Goal: Task Accomplishment & Management: Manage account settings

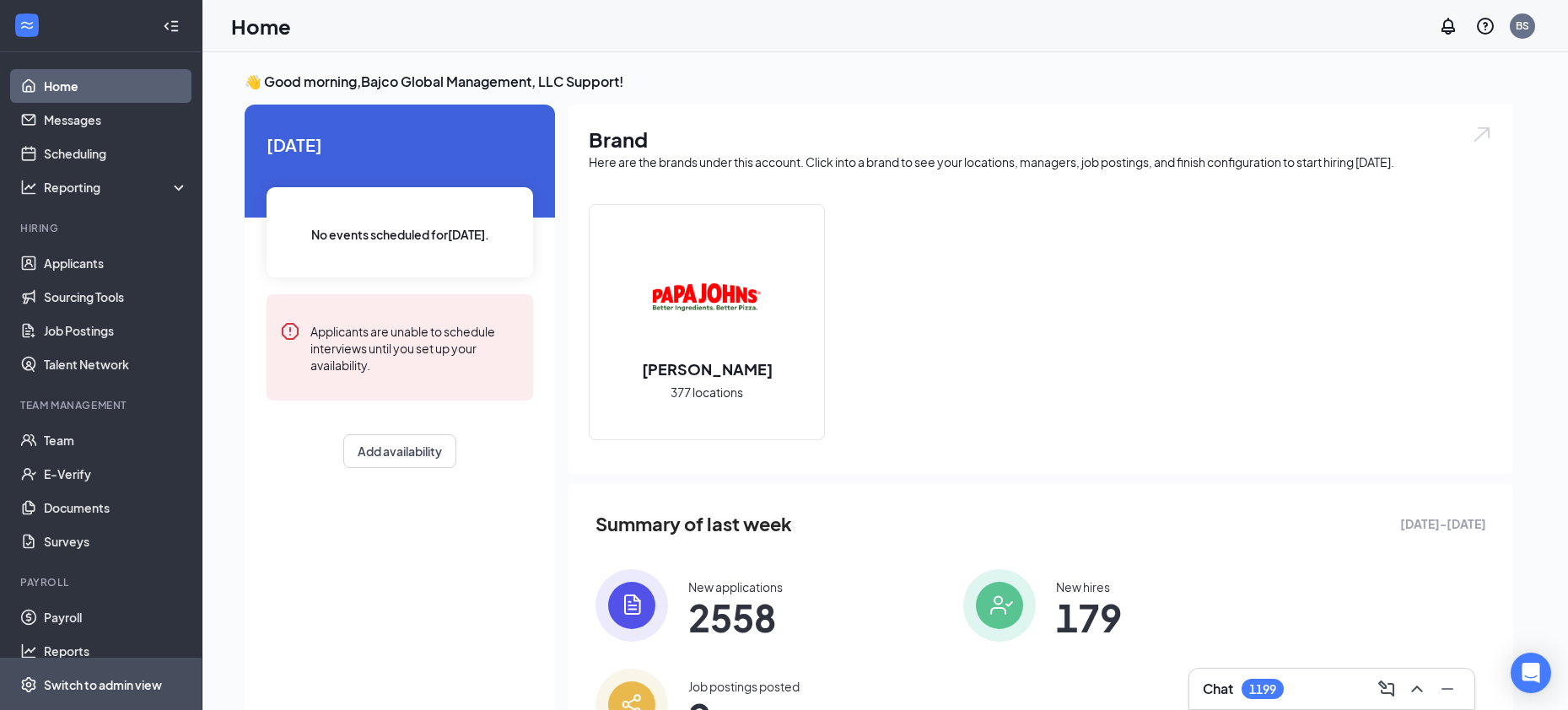
click at [154, 692] on div "Switch to admin view" at bounding box center [102, 684] width 118 height 17
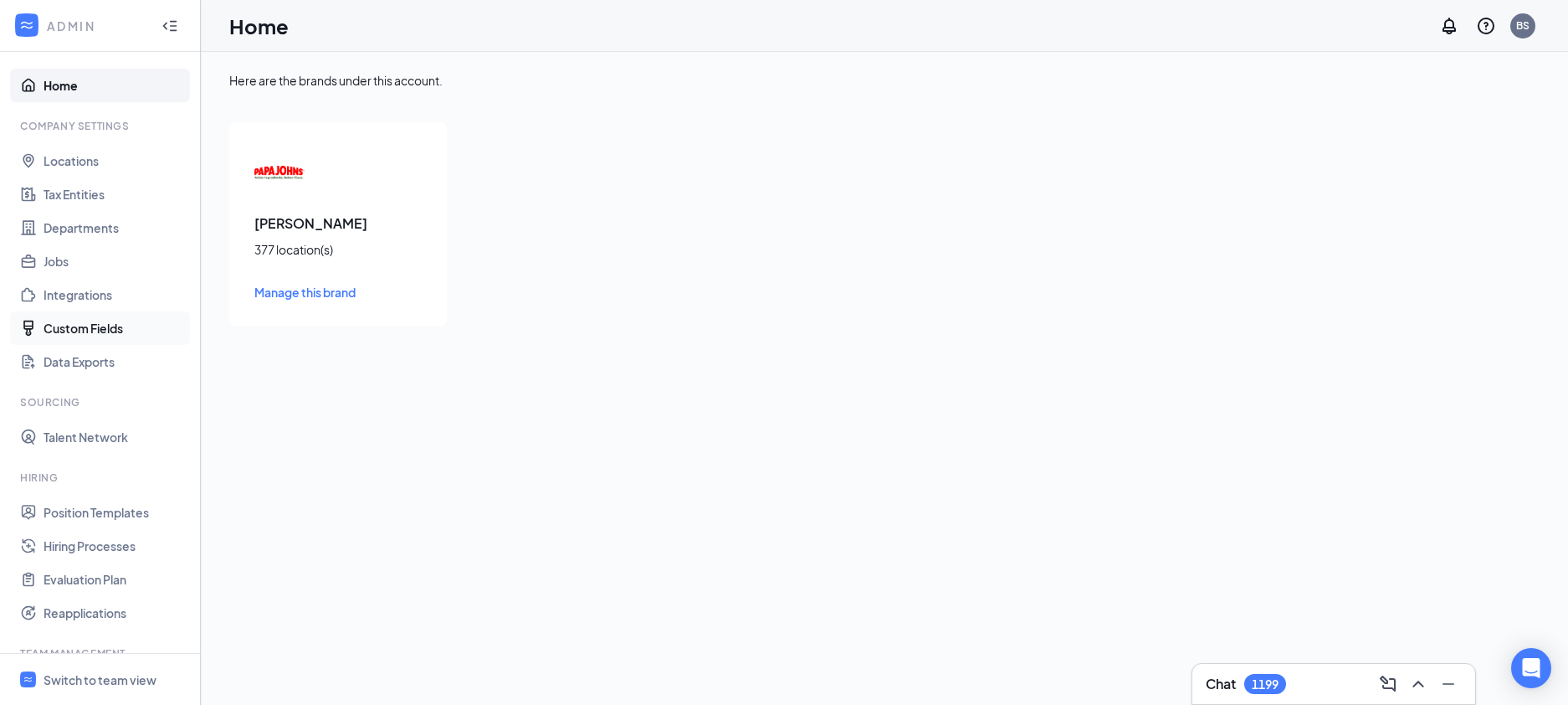
click at [108, 337] on link "Custom Fields" at bounding box center [115, 327] width 143 height 33
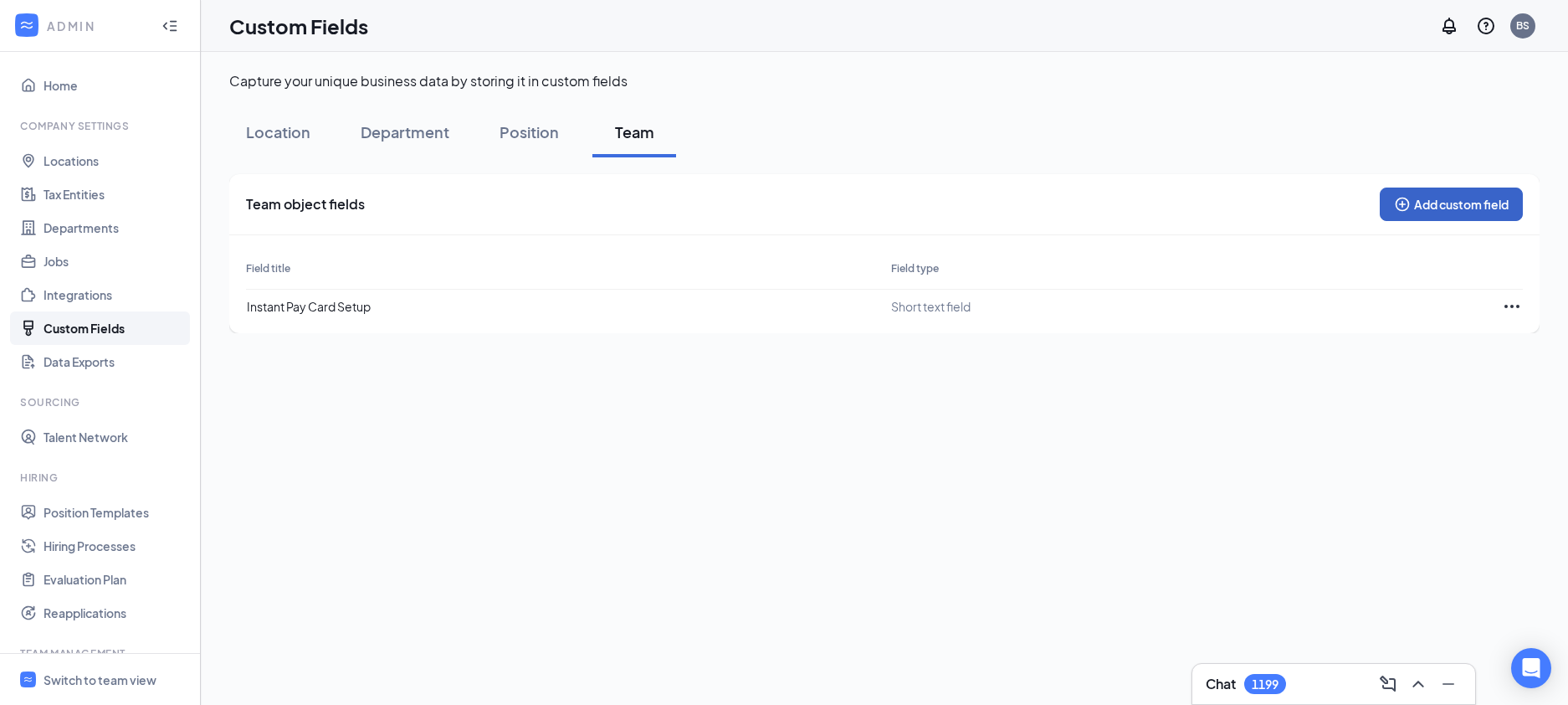
click at [1413, 195] on button "Add custom field" at bounding box center [1450, 204] width 143 height 33
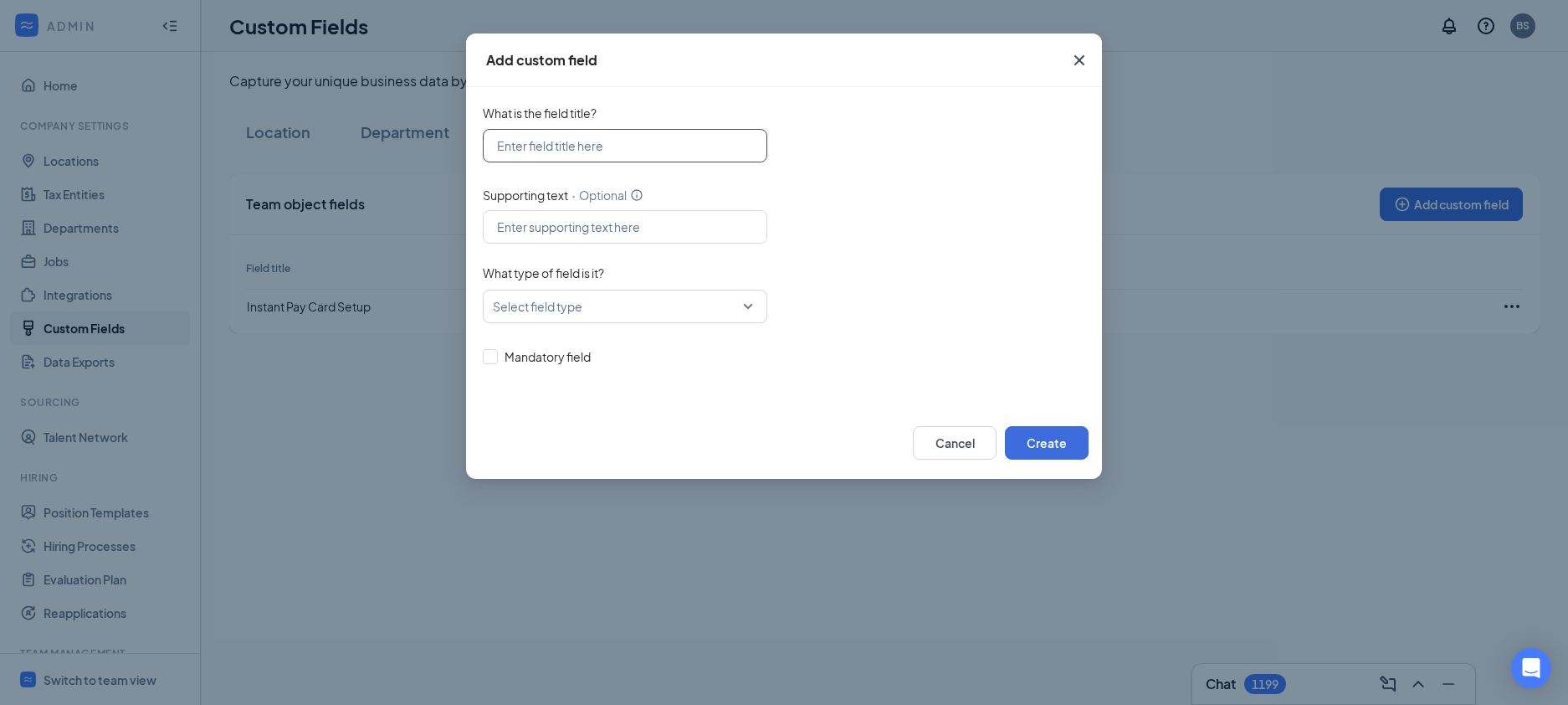
click at [574, 142] on input "What is the field title?" at bounding box center [625, 145] width 285 height 33
type input "MVR Status"
type input "Please enter pass/fail and the date"
click at [626, 294] on input "What type of field is it?" at bounding box center [618, 306] width 252 height 32
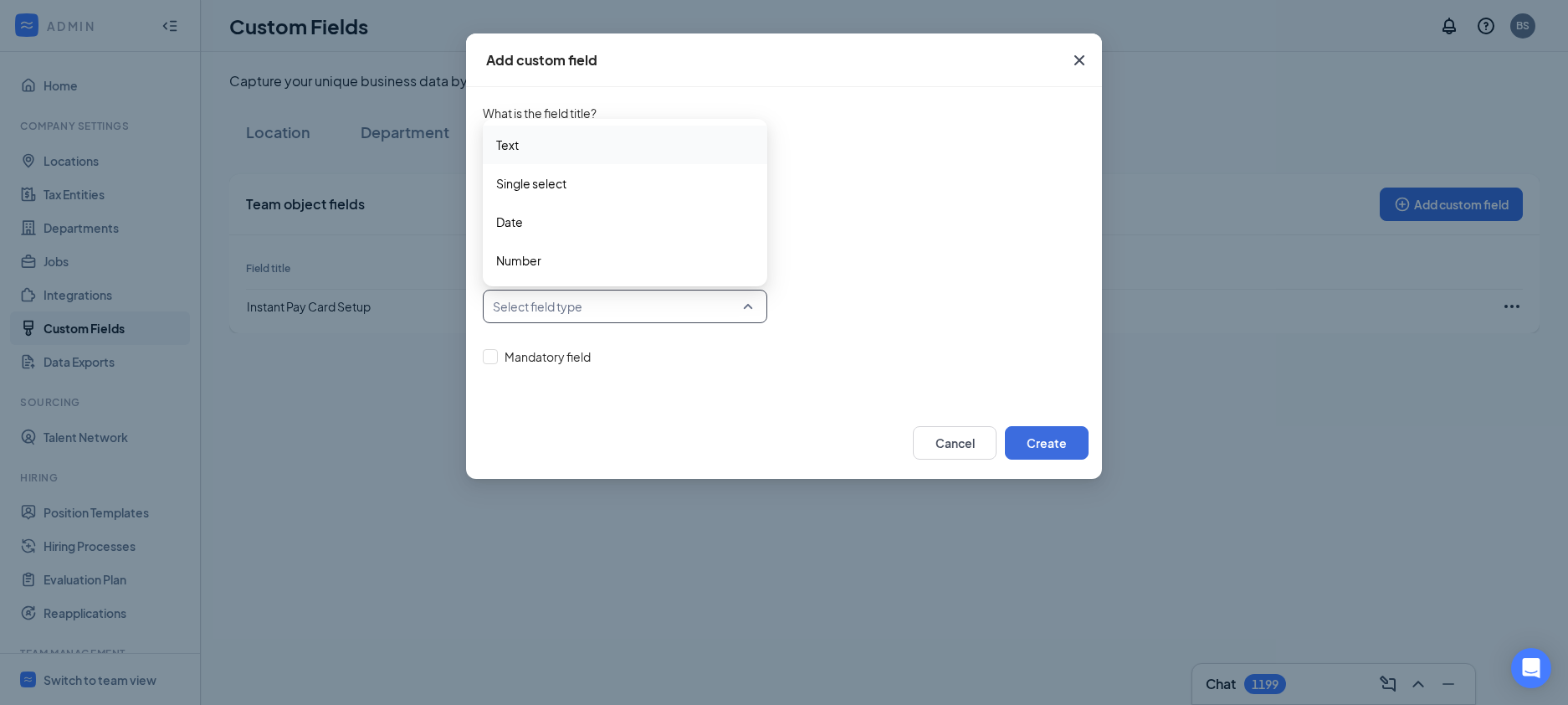
click at [627, 148] on span "Text" at bounding box center [625, 144] width 258 height 18
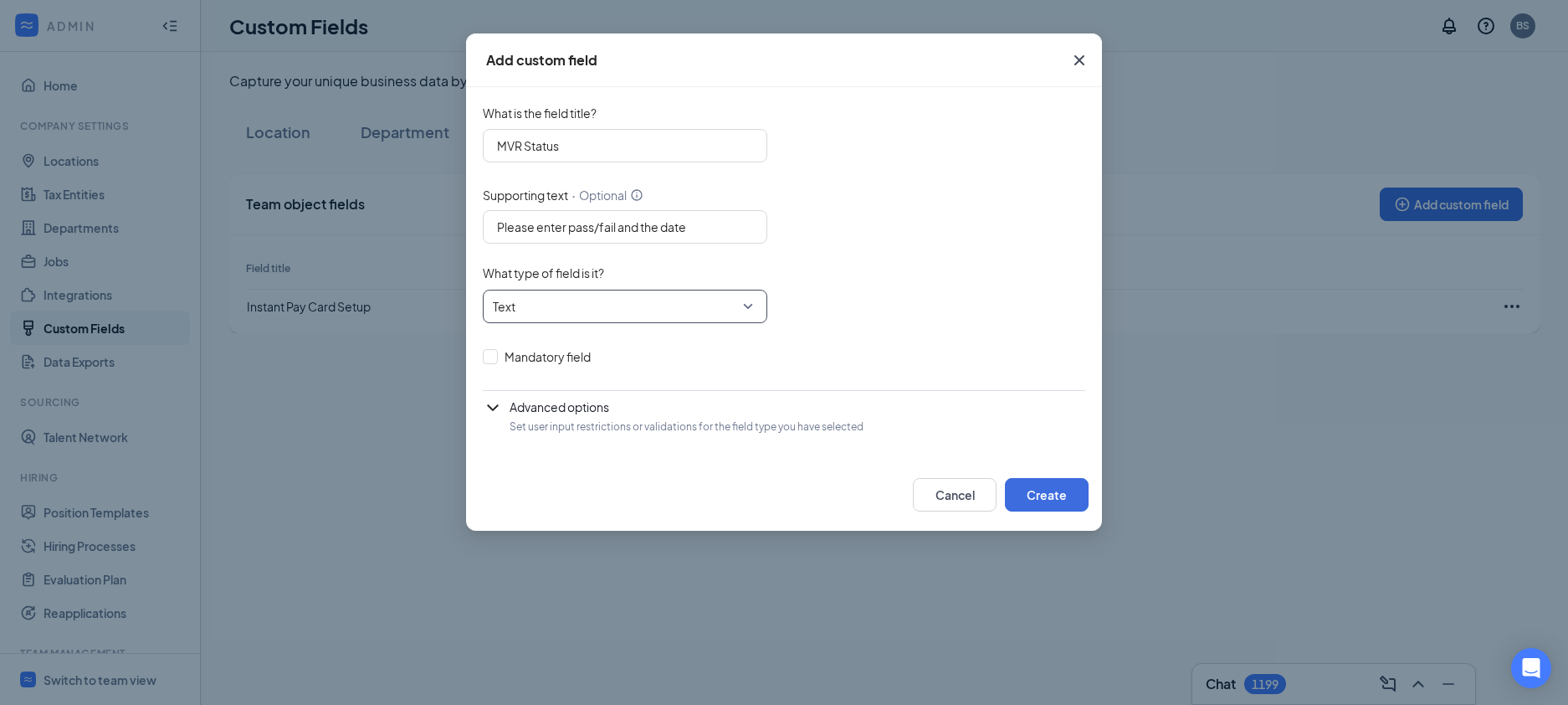
click at [507, 412] on div "Advanced options Set user input restrictions or validations for the field type …" at bounding box center [784, 417] width 602 height 38
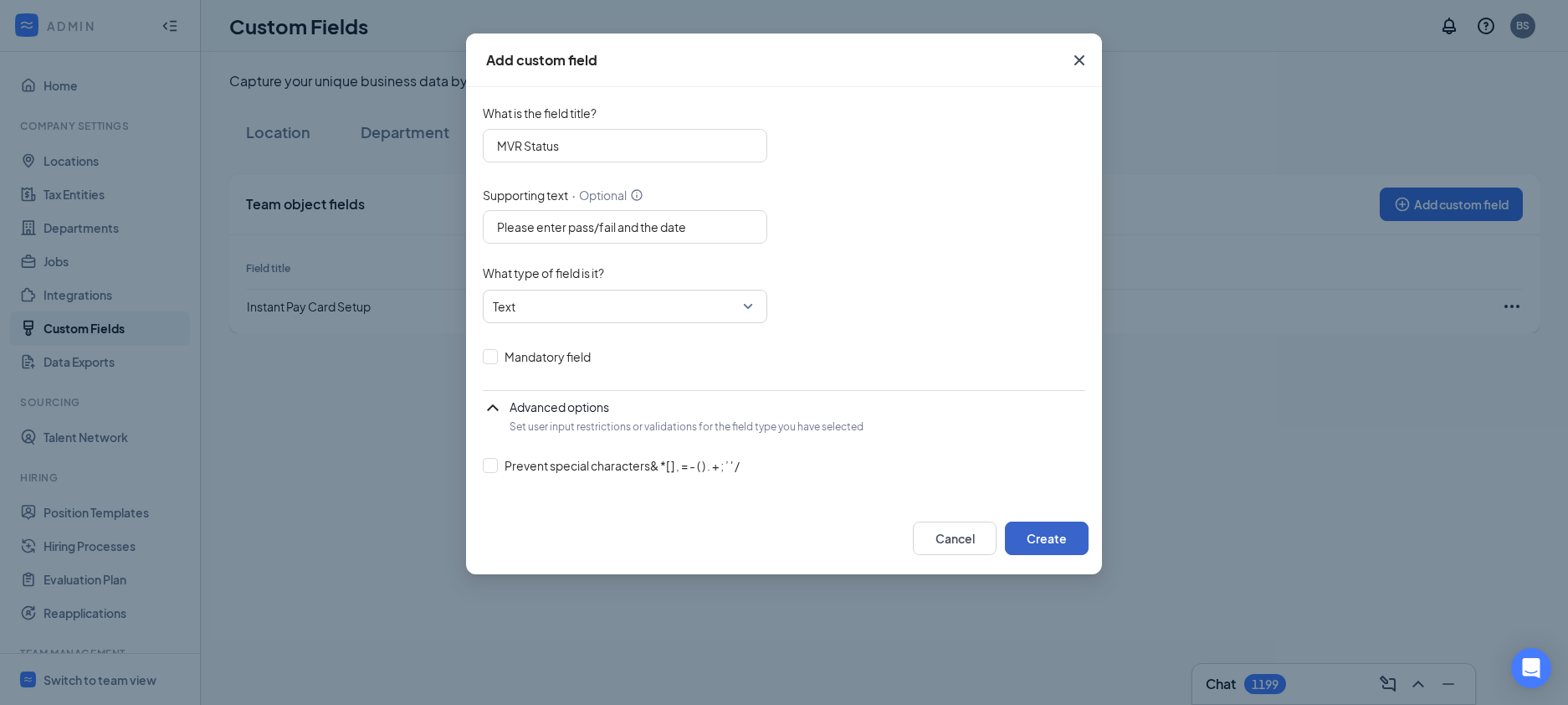
click at [1050, 540] on button "Create" at bounding box center [1046, 537] width 83 height 33
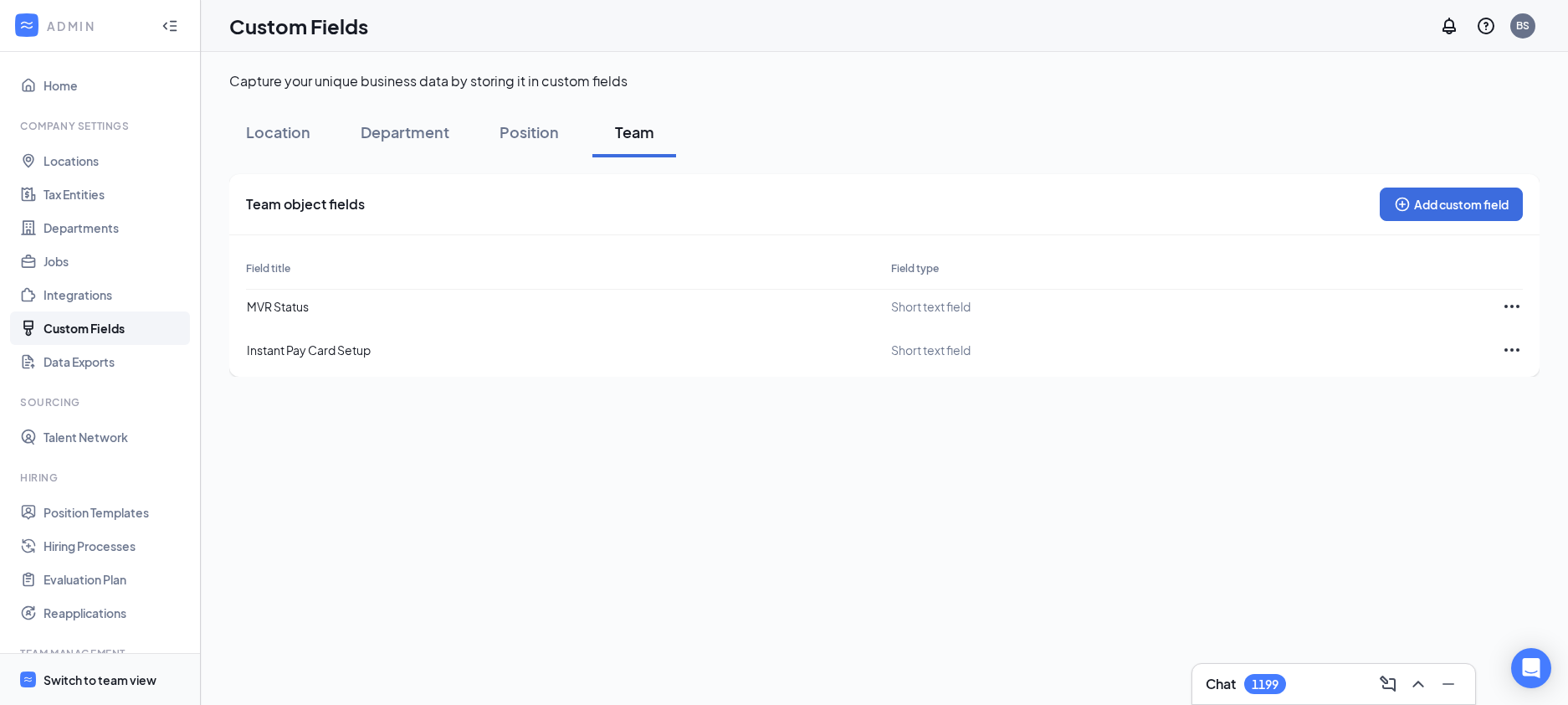
click at [76, 677] on div "Switch to team view" at bounding box center [100, 679] width 113 height 17
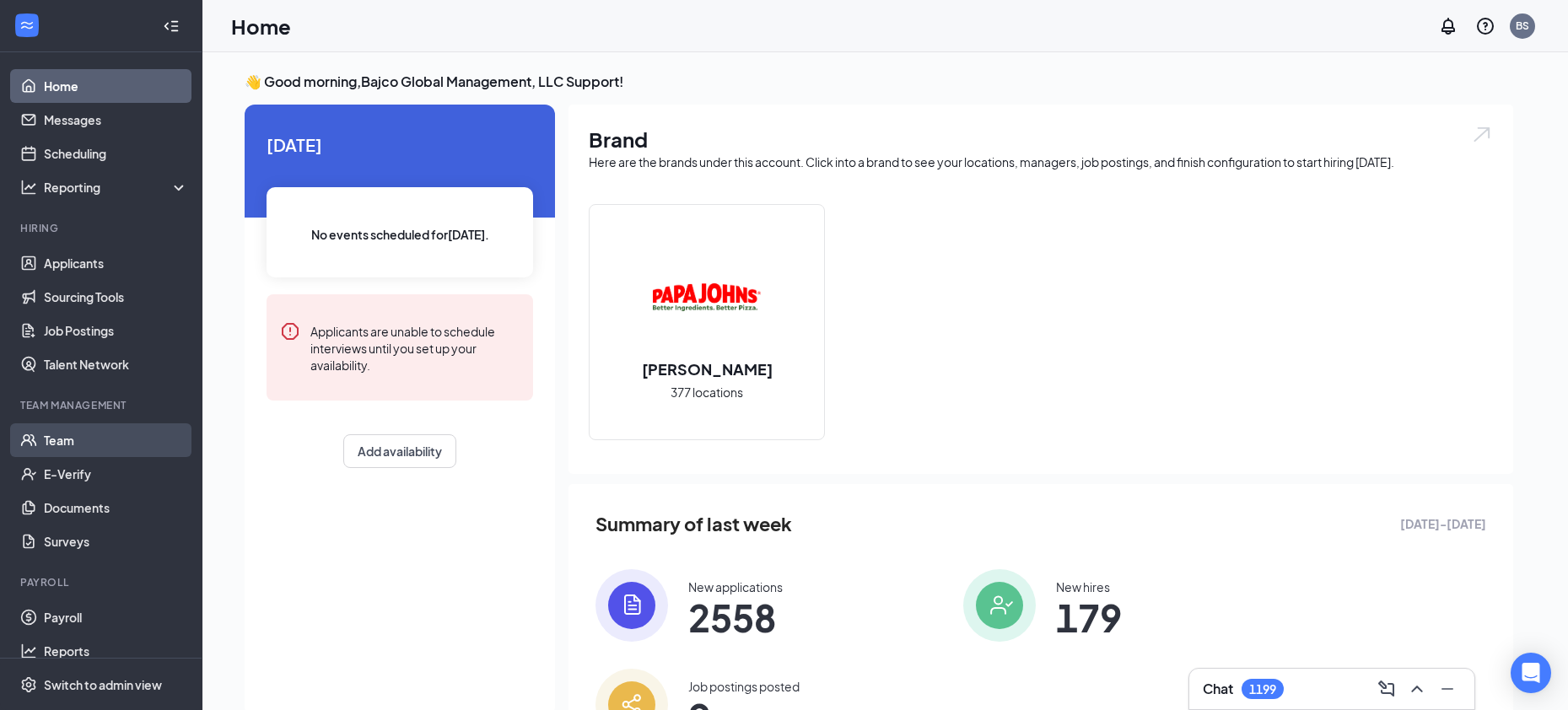
click at [52, 434] on link "Team" at bounding box center [116, 440] width 144 height 33
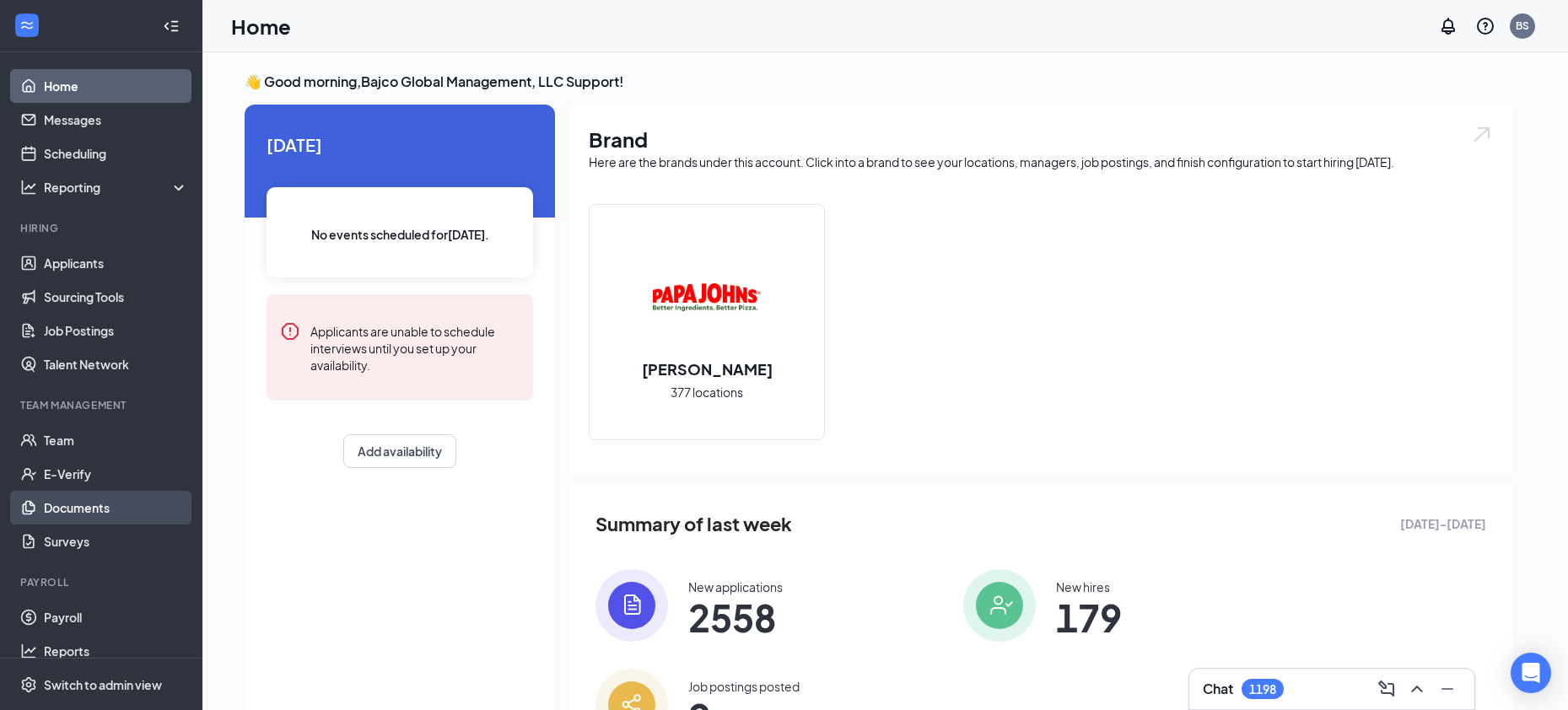
click at [114, 506] on link "Documents" at bounding box center [116, 506] width 144 height 33
